Goal: Transaction & Acquisition: Purchase product/service

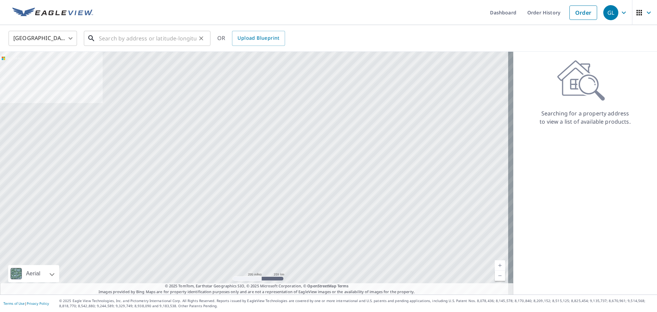
click at [117, 38] on input "text" at bounding box center [147, 38] width 97 height 19
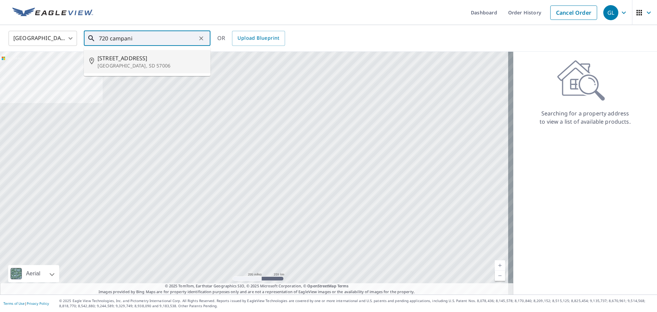
click at [152, 62] on span "[STREET_ADDRESS]" at bounding box center [150, 58] width 107 height 8
type input "[STREET_ADDRESS]"
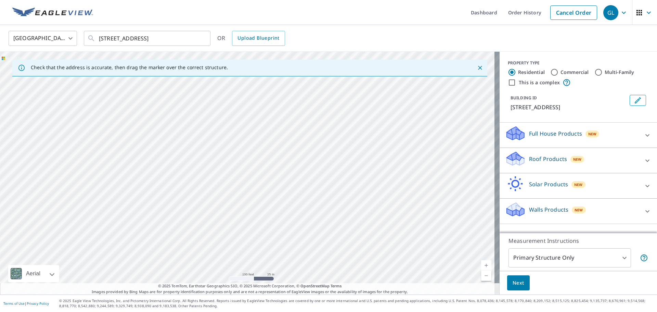
drag, startPoint x: 163, startPoint y: 132, endPoint x: 445, endPoint y: 197, distance: 289.9
click at [445, 197] on div "[STREET_ADDRESS]" at bounding box center [249, 173] width 499 height 243
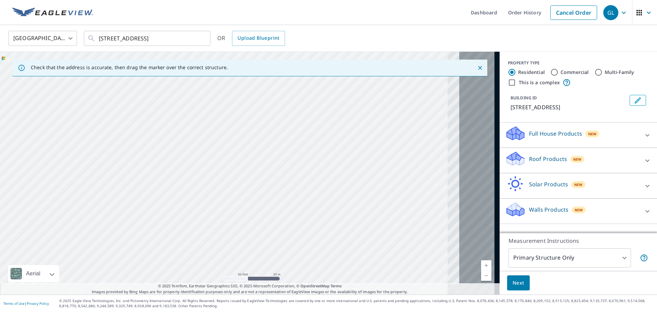
drag, startPoint x: 336, startPoint y: 190, endPoint x: 149, endPoint y: 112, distance: 202.3
click at [152, 113] on div "[STREET_ADDRESS]" at bounding box center [249, 173] width 499 height 243
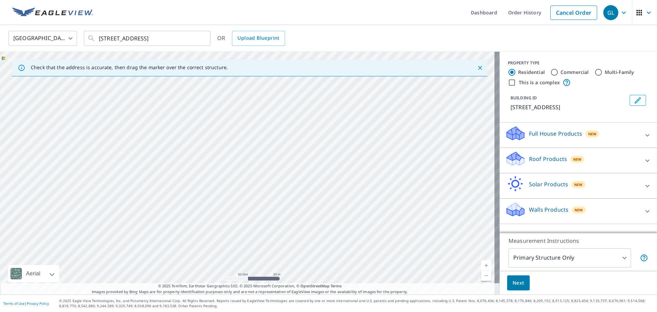
drag, startPoint x: 280, startPoint y: 191, endPoint x: 222, endPoint y: 55, distance: 147.4
click at [222, 55] on div "[STREET_ADDRESS]" at bounding box center [249, 173] width 499 height 243
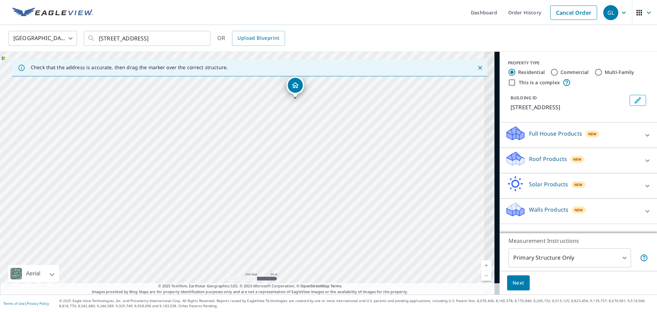
drag, startPoint x: 262, startPoint y: 102, endPoint x: 146, endPoint y: 117, distance: 116.2
click at [147, 117] on div "[STREET_ADDRESS]" at bounding box center [249, 173] width 499 height 243
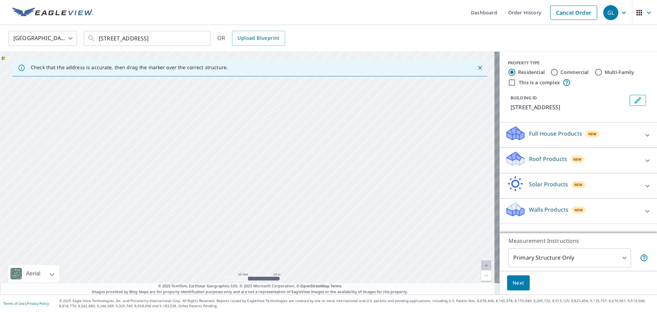
drag, startPoint x: 283, startPoint y: 190, endPoint x: 207, endPoint y: 192, distance: 76.0
click at [207, 192] on div "[STREET_ADDRESS]" at bounding box center [249, 173] width 499 height 243
click at [292, 128] on div "[STREET_ADDRESS]" at bounding box center [249, 173] width 499 height 243
drag, startPoint x: 251, startPoint y: 166, endPoint x: 429, endPoint y: 266, distance: 204.2
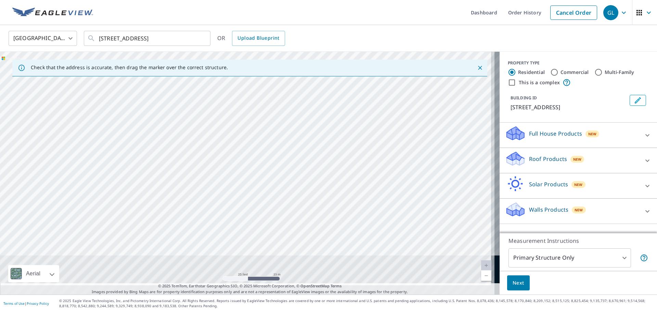
drag, startPoint x: 338, startPoint y: 232, endPoint x: 276, endPoint y: 90, distance: 154.4
click at [277, 87] on div "[STREET_ADDRESS]" at bounding box center [249, 173] width 499 height 243
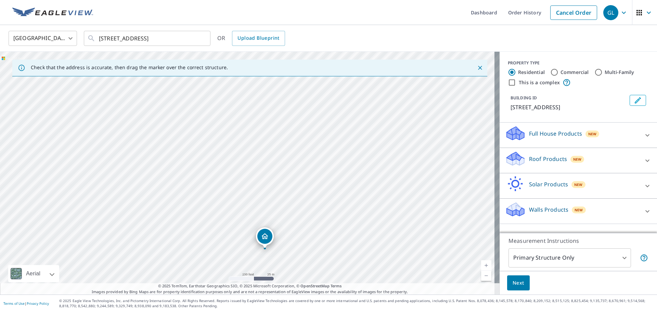
drag, startPoint x: 249, startPoint y: 116, endPoint x: 263, endPoint y: 236, distance: 120.5
click at [646, 153] on div at bounding box center [647, 160] width 16 height 16
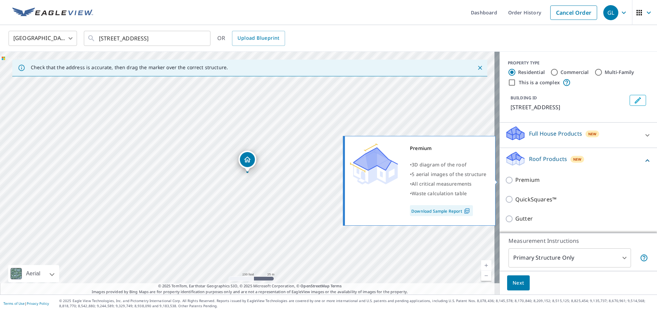
click at [518, 181] on p "Premium" at bounding box center [527, 179] width 24 height 9
click at [515, 181] on input "Premium" at bounding box center [510, 180] width 10 height 8
checkbox input "true"
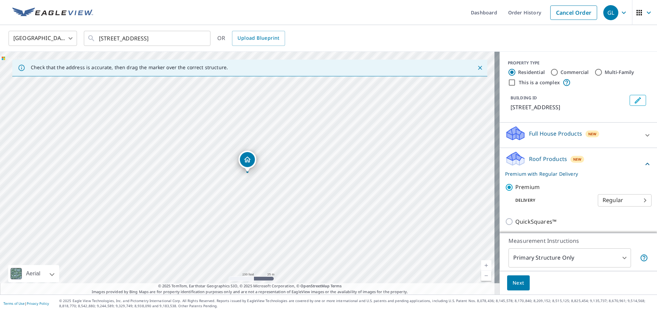
click at [613, 256] on body "GL GL Dashboard Order History Cancel Order GL [GEOGRAPHIC_DATA] [GEOGRAPHIC_DAT…" at bounding box center [328, 156] width 657 height 312
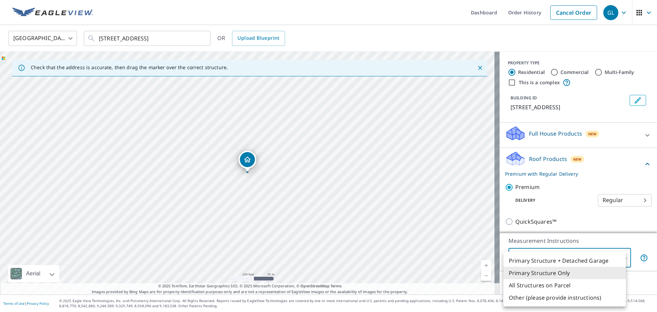
click at [590, 274] on li "Primary Structure Only" at bounding box center [564, 272] width 122 height 12
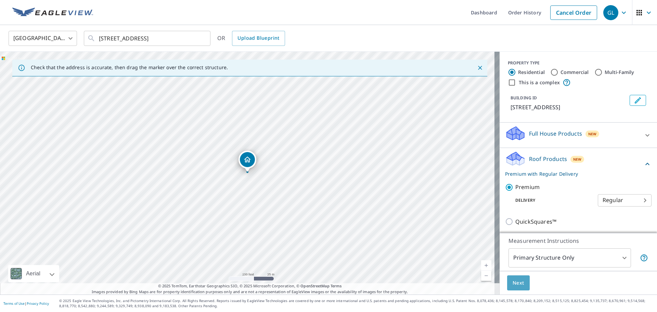
click at [512, 282] on span "Next" at bounding box center [518, 282] width 12 height 9
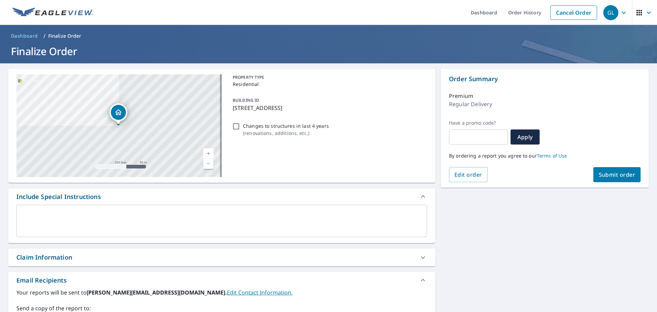
click at [614, 176] on span "Submit order" at bounding box center [617, 175] width 37 height 8
